Goal: Information Seeking & Learning: Learn about a topic

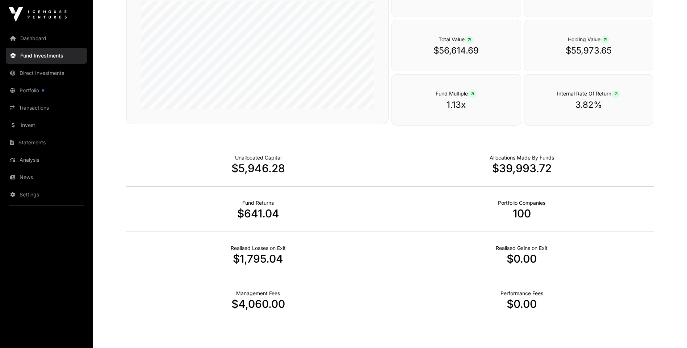
scroll to position [171, 0]
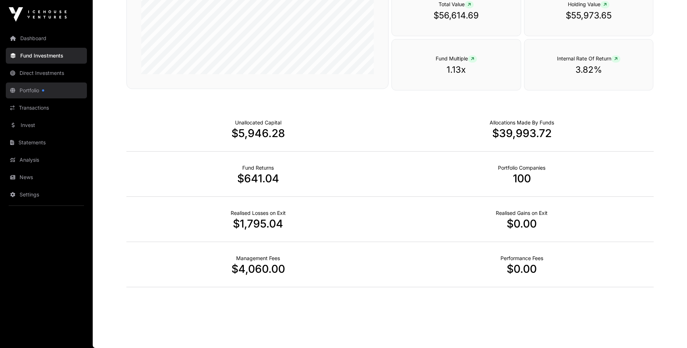
click at [25, 89] on link "Portfolio" at bounding box center [46, 91] width 81 height 16
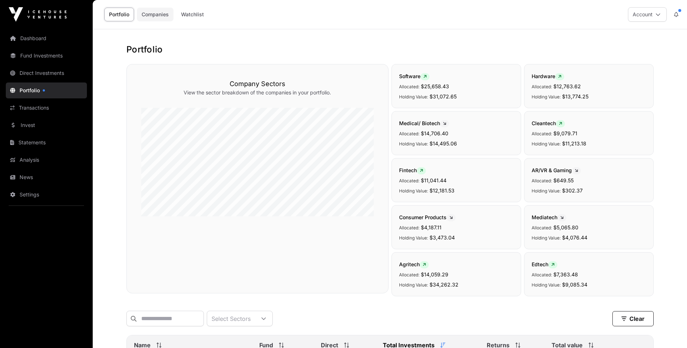
click at [147, 11] on link "Companies" at bounding box center [155, 15] width 37 height 14
click at [119, 14] on link "Portfolio" at bounding box center [119, 15] width 30 height 14
click at [266, 321] on icon at bounding box center [263, 319] width 5 height 5
click at [39, 55] on link "Fund Investments" at bounding box center [46, 56] width 81 height 16
click at [145, 9] on link "Companies" at bounding box center [155, 15] width 37 height 14
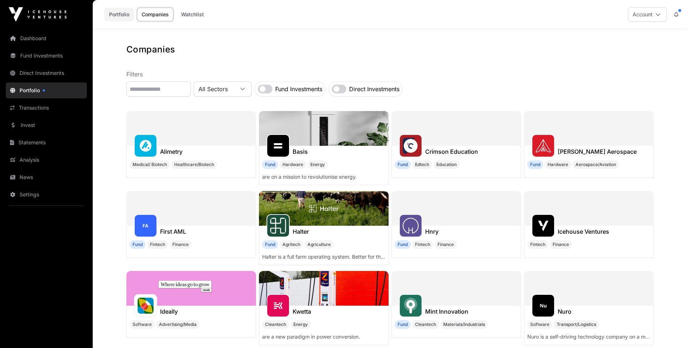
click at [124, 15] on link "Portfolio" at bounding box center [119, 15] width 30 height 14
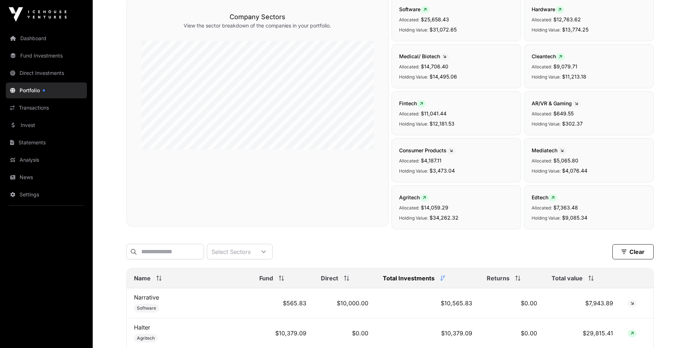
scroll to position [109, 0]
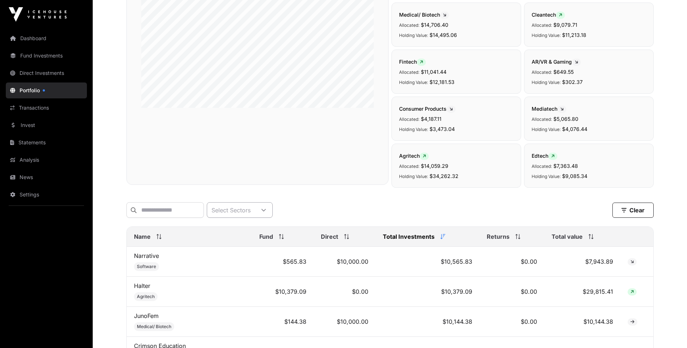
click at [266, 210] on icon at bounding box center [263, 210] width 5 height 5
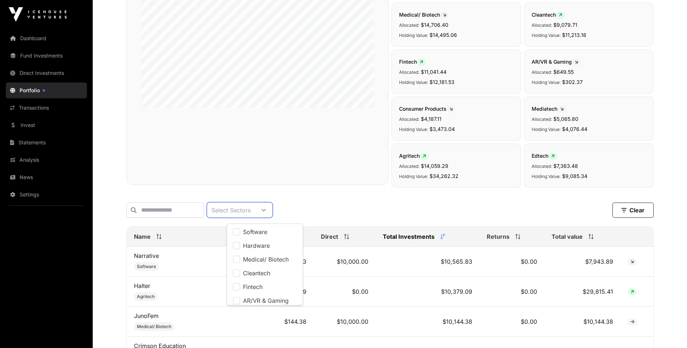
scroll to position [8, 5]
click at [334, 203] on div "Select Sectors Clear" at bounding box center [389, 210] width 527 height 16
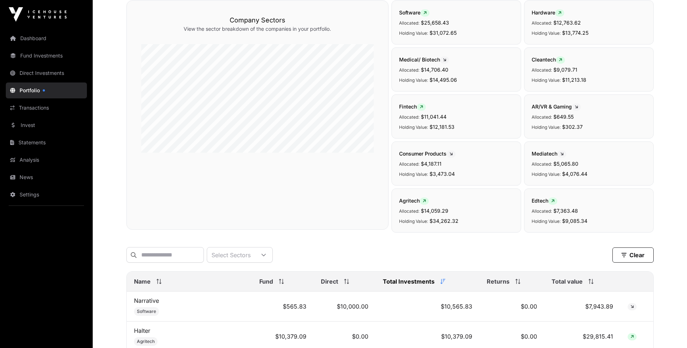
scroll to position [0, 0]
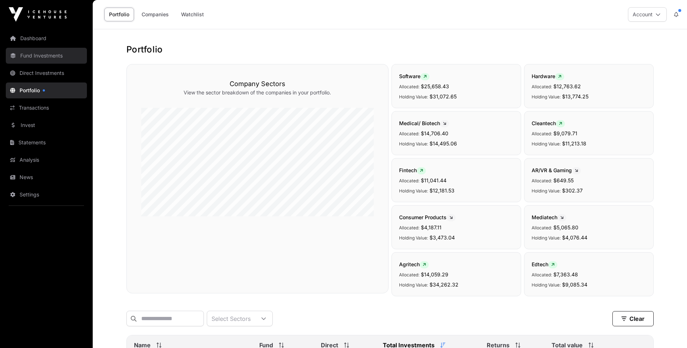
click at [35, 57] on link "Fund Investments" at bounding box center [46, 56] width 81 height 16
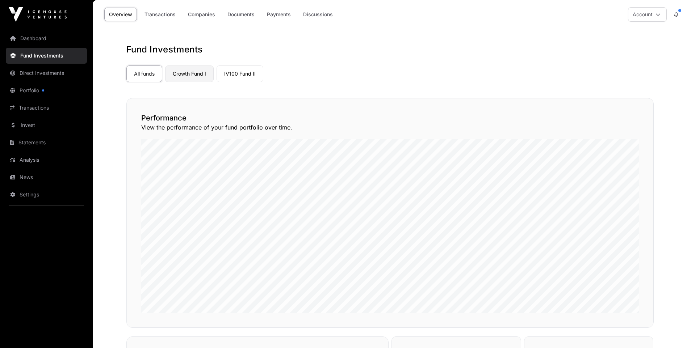
click at [187, 76] on link "Growth Fund I" at bounding box center [189, 74] width 49 height 17
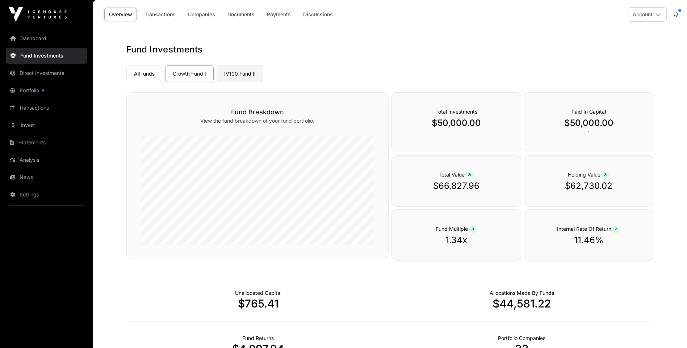
click at [243, 75] on link "IV100 Fund II" at bounding box center [240, 74] width 47 height 17
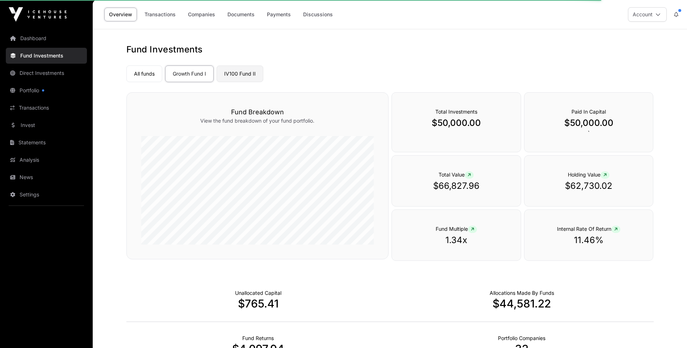
click at [247, 75] on link "IV100 Fund II" at bounding box center [240, 74] width 47 height 17
click at [253, 74] on link "IV100 Fund II" at bounding box center [240, 74] width 47 height 17
click at [237, 72] on link "IV100 Fund II" at bounding box center [240, 74] width 47 height 17
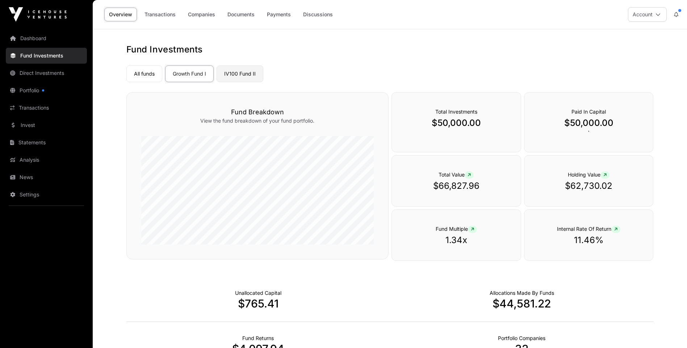
click at [249, 75] on link "IV100 Fund II" at bounding box center [240, 74] width 47 height 17
click at [156, 72] on link "All funds" at bounding box center [144, 74] width 36 height 17
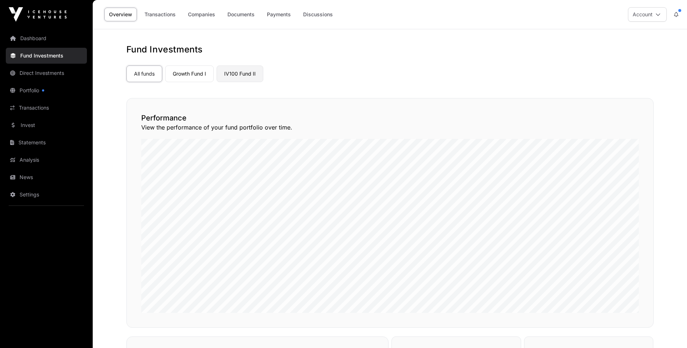
click at [236, 71] on link "IV100 Fund II" at bounding box center [240, 74] width 47 height 17
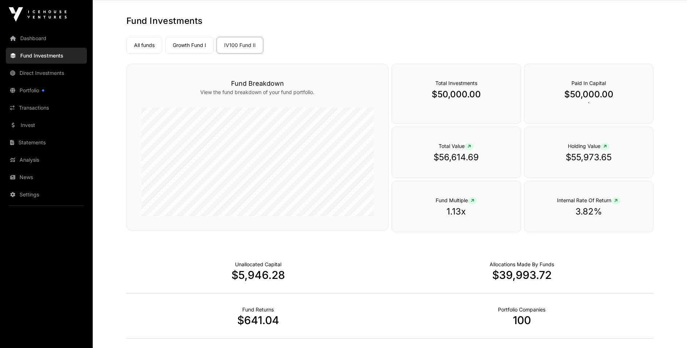
scroll to position [72, 0]
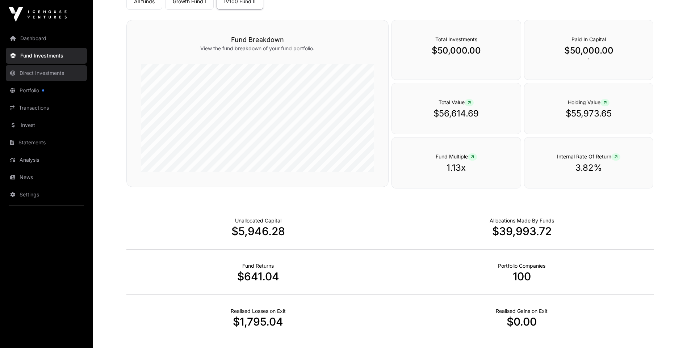
click at [45, 72] on link "Direct Investments" at bounding box center [46, 73] width 81 height 16
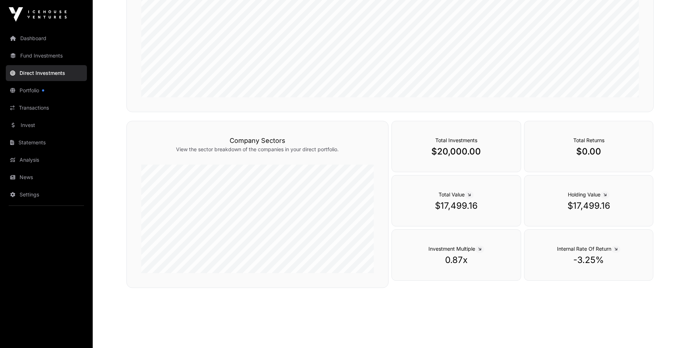
scroll to position [193, 0]
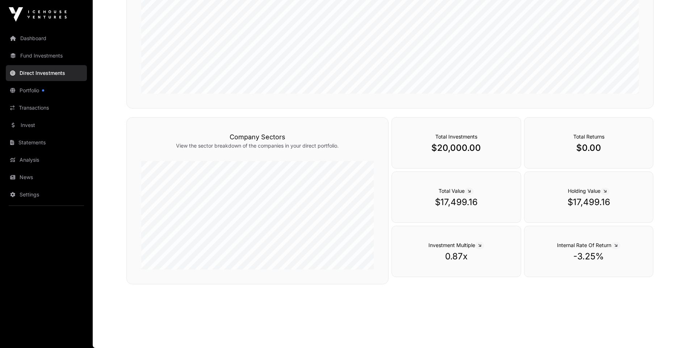
click at [606, 202] on p "$17,499.16" at bounding box center [589, 203] width 100 height 12
click at [605, 189] on span at bounding box center [605, 191] width 9 height 7
click at [29, 85] on link "Portfolio" at bounding box center [46, 91] width 81 height 16
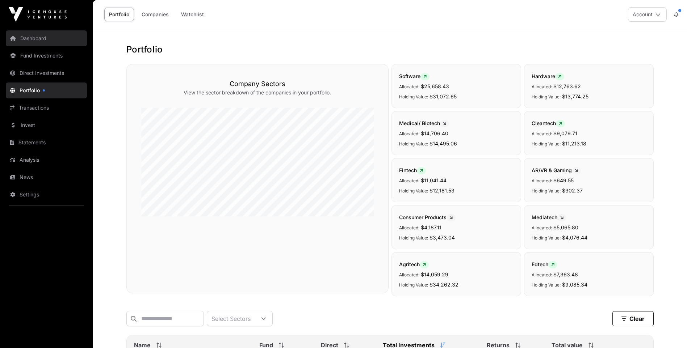
click at [29, 37] on link "Dashboard" at bounding box center [46, 38] width 81 height 16
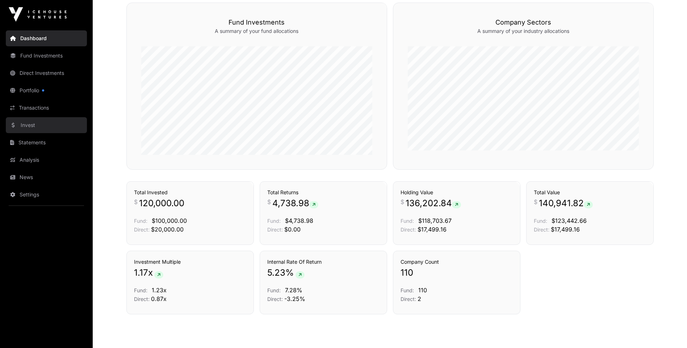
scroll to position [343, 0]
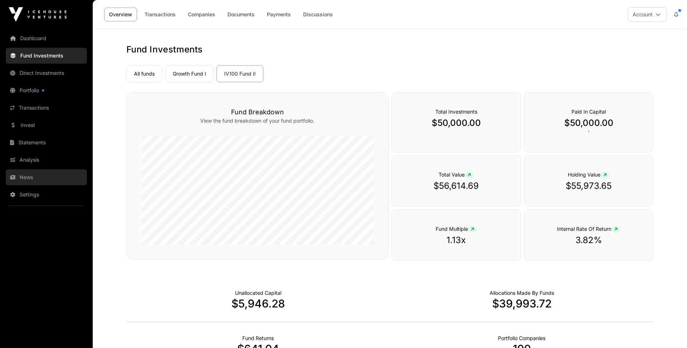
click at [29, 176] on link "News" at bounding box center [46, 178] width 81 height 16
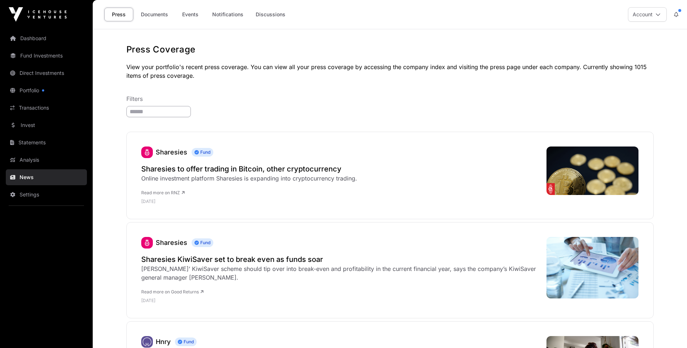
click at [142, 110] on input "search" at bounding box center [158, 111] width 64 height 11
click at [145, 114] on input "search" at bounding box center [158, 111] width 64 height 11
type input "*****"
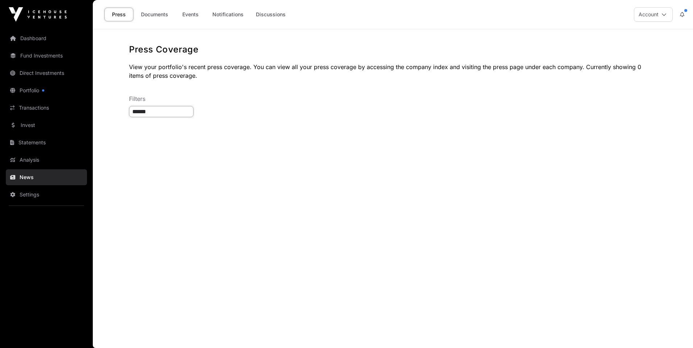
drag, startPoint x: 158, startPoint y: 111, endPoint x: 98, endPoint y: 105, distance: 60.0
click at [98, 105] on main "Press Coverage View your portfolio's recent press coverage. You can view all yo…" at bounding box center [393, 188] width 600 height 319
